Goal: Information Seeking & Learning: Learn about a topic

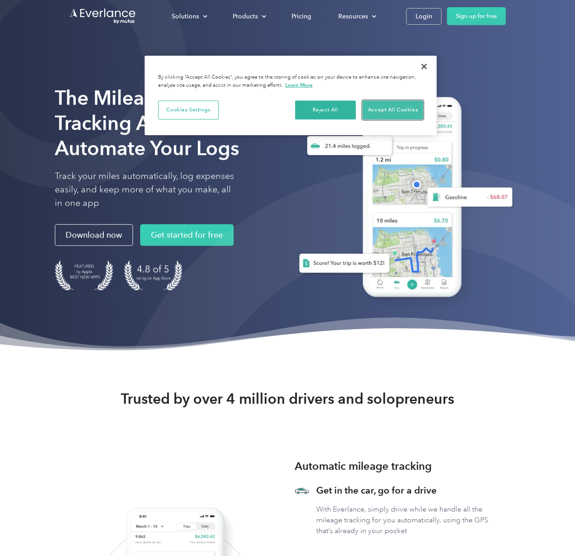
click at [402, 108] on button "Accept All Cookies" at bounding box center [392, 110] width 61 height 19
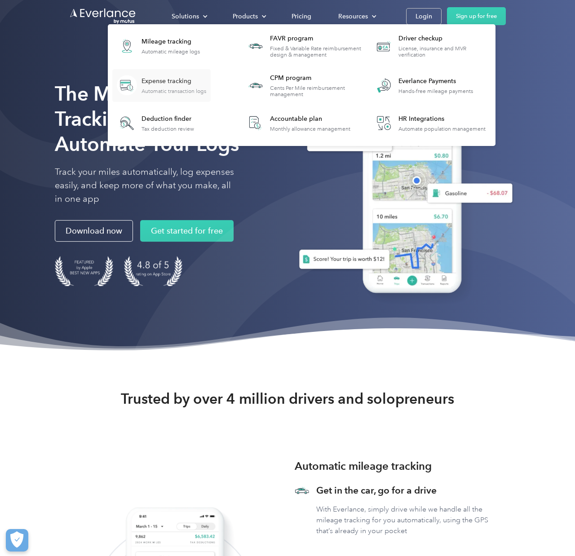
click at [173, 84] on div "Expense tracking" at bounding box center [173, 81] width 65 height 9
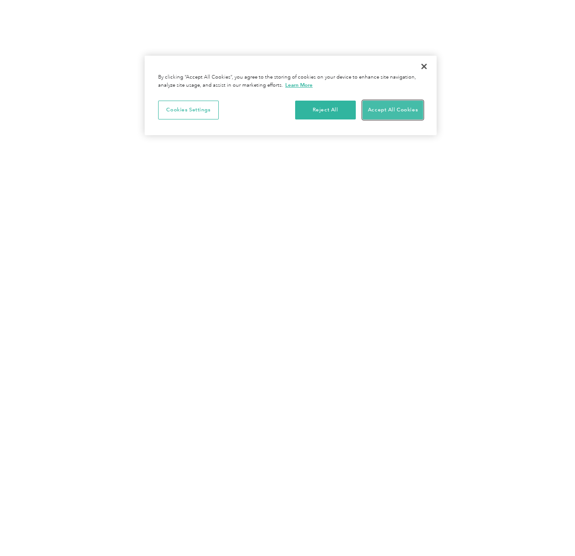
click at [384, 108] on button "Accept All Cookies" at bounding box center [392, 110] width 61 height 19
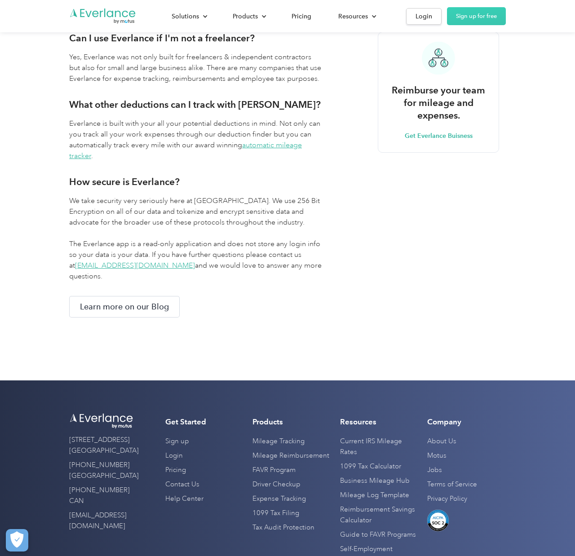
scroll to position [1429, 0]
